Goal: Task Accomplishment & Management: Use online tool/utility

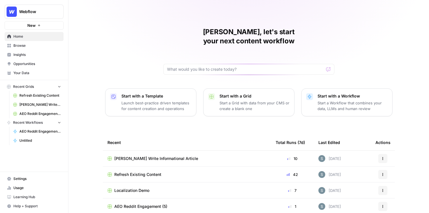
click at [128, 156] on span "[PERSON_NAME] Write Informational Article" at bounding box center [156, 159] width 84 height 6
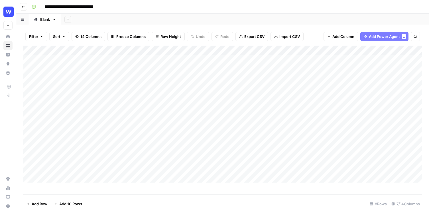
click at [192, 51] on div "Add Column" at bounding box center [222, 115] width 399 height 138
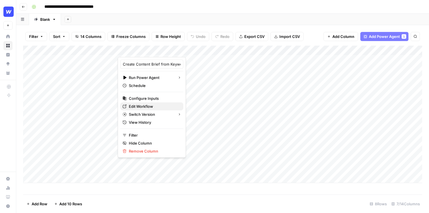
click at [152, 104] on span "Edit Workflow" at bounding box center [154, 107] width 50 height 6
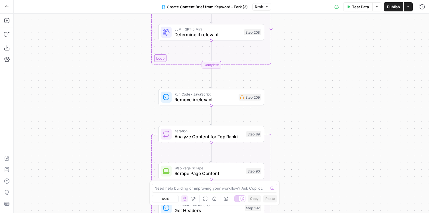
drag, startPoint x: 244, startPoint y: 46, endPoint x: 312, endPoint y: 170, distance: 141.5
click at [312, 170] on div "Workflow Input Settings Inputs Google Search Perform Google Search Step 51 Loop…" at bounding box center [222, 113] width 416 height 199
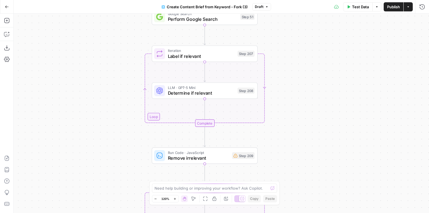
drag, startPoint x: 308, startPoint y: 53, endPoint x: 302, endPoint y: 116, distance: 63.4
click at [302, 116] on div "Workflow Input Settings Inputs Google Search Perform Google Search Step 51 Loop…" at bounding box center [222, 113] width 416 height 199
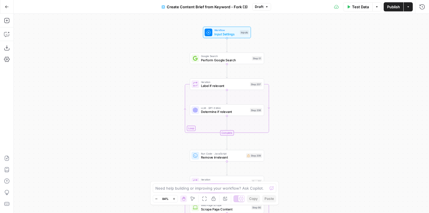
drag, startPoint x: 307, startPoint y: 89, endPoint x: 301, endPoint y: 97, distance: 10.1
click at [301, 97] on div "Workflow Input Settings Inputs Google Search Perform Google Search Step 51 Loop…" at bounding box center [222, 113] width 416 height 199
click at [5, 20] on icon "button" at bounding box center [7, 21] width 6 height 6
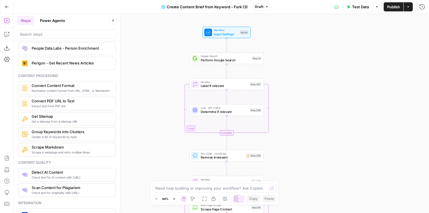
scroll to position [900, 0]
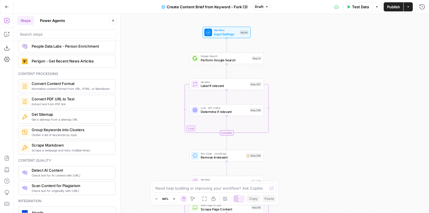
click at [45, 19] on button "Power Agents" at bounding box center [53, 20] width 32 height 9
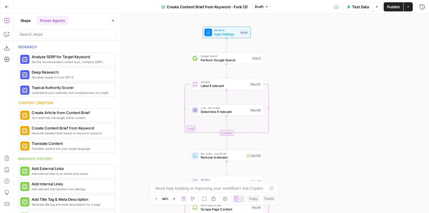
click at [114, 19] on icon "button" at bounding box center [113, 20] width 3 height 3
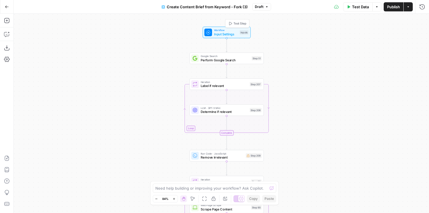
click at [219, 34] on span "Input Settings" at bounding box center [226, 34] width 24 height 5
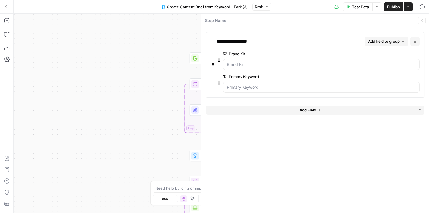
click at [421, 19] on icon "button" at bounding box center [422, 20] width 3 height 3
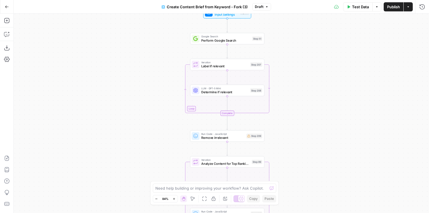
drag, startPoint x: 286, startPoint y: 73, endPoint x: 286, endPoint y: 49, distance: 23.7
click at [286, 49] on div "Workflow Input Settings Inputs Google Search Perform Google Search Step 51 Loop…" at bounding box center [222, 113] width 416 height 199
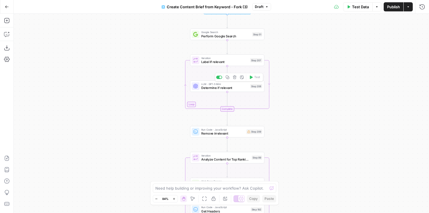
click at [237, 90] on span "Determine if relevant" at bounding box center [224, 88] width 47 height 5
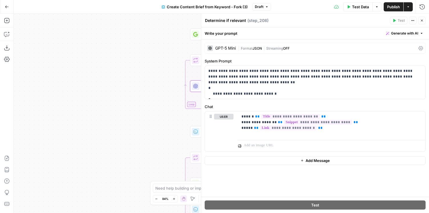
click at [421, 22] on icon "button" at bounding box center [422, 20] width 3 height 3
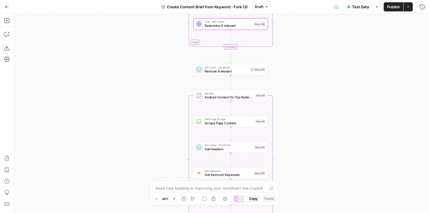
drag, startPoint x: 295, startPoint y: 127, endPoint x: 298, endPoint y: 64, distance: 62.6
click at [298, 64] on div "Workflow Input Settings Inputs Google Search Perform Google Search Step 51 Loop…" at bounding box center [222, 113] width 416 height 199
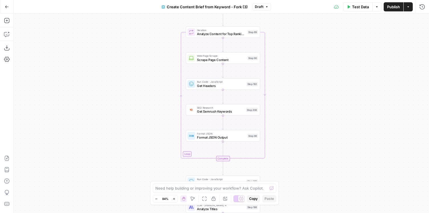
drag, startPoint x: 292, startPoint y: 108, endPoint x: 284, endPoint y: 44, distance: 64.4
click at [284, 44] on div "Workflow Input Settings Inputs Google Search Perform Google Search Step 51 Loop…" at bounding box center [222, 113] width 416 height 199
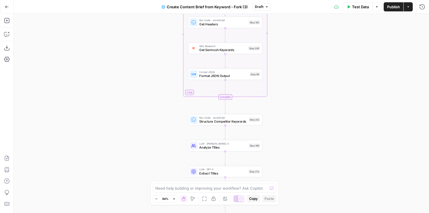
drag, startPoint x: 305, startPoint y: 148, endPoint x: 307, endPoint y: 86, distance: 62.0
click at [307, 86] on div "Workflow Input Settings Inputs Google Search Perform Google Search Step 51 Loop…" at bounding box center [222, 113] width 416 height 199
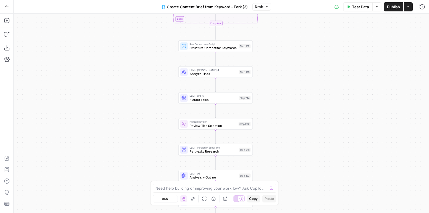
drag, startPoint x: 290, startPoint y: 142, endPoint x: 280, endPoint y: 69, distance: 73.4
click at [280, 69] on div "Workflow Input Settings Inputs Google Search Perform Google Search Step 51 Loop…" at bounding box center [222, 113] width 416 height 199
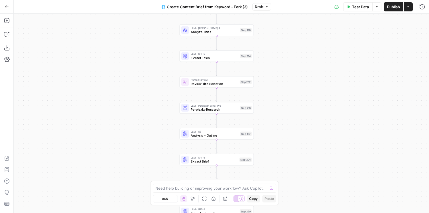
drag, startPoint x: 265, startPoint y: 114, endPoint x: 266, endPoint y: 71, distance: 42.8
click at [266, 71] on div "Workflow Input Settings Inputs Google Search Perform Google Search Step 51 Loop…" at bounding box center [222, 113] width 416 height 199
click at [271, 136] on div "Workflow Input Settings Inputs Google Search Perform Google Search Step 51 Loop…" at bounding box center [222, 113] width 416 height 199
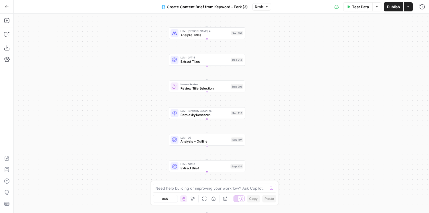
drag, startPoint x: 282, startPoint y: 103, endPoint x: 275, endPoint y: 110, distance: 10.3
click at [275, 110] on div "Workflow Input Settings Inputs Google Search Perform Google Search Step 51 Loop…" at bounding box center [222, 113] width 416 height 199
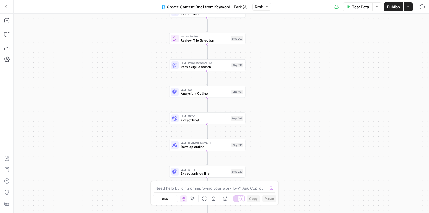
drag, startPoint x: 259, startPoint y: 141, endPoint x: 259, endPoint y: 89, distance: 51.9
click at [259, 89] on div "Workflow Input Settings Inputs Google Search Perform Google Search Step 51 Loop…" at bounding box center [222, 113] width 416 height 199
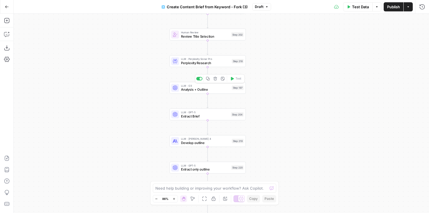
click at [212, 90] on span "Analysis + Outline" at bounding box center [205, 89] width 49 height 5
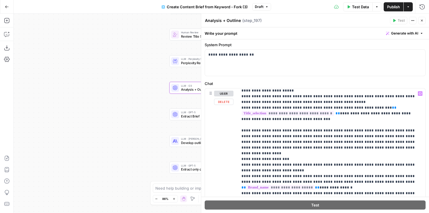
scroll to position [403, 0]
click at [422, 20] on icon "button" at bounding box center [422, 20] width 3 height 3
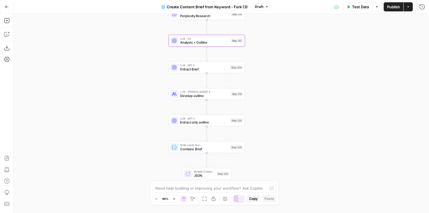
drag, startPoint x: 265, startPoint y: 122, endPoint x: 264, endPoint y: 76, distance: 46.5
click at [264, 76] on div "Workflow Input Settings Inputs Google Search Perform Google Search Step 51 Loop…" at bounding box center [222, 113] width 416 height 199
click at [407, 5] on icon "button" at bounding box center [408, 6] width 3 height 3
